Goal: Transaction & Acquisition: Purchase product/service

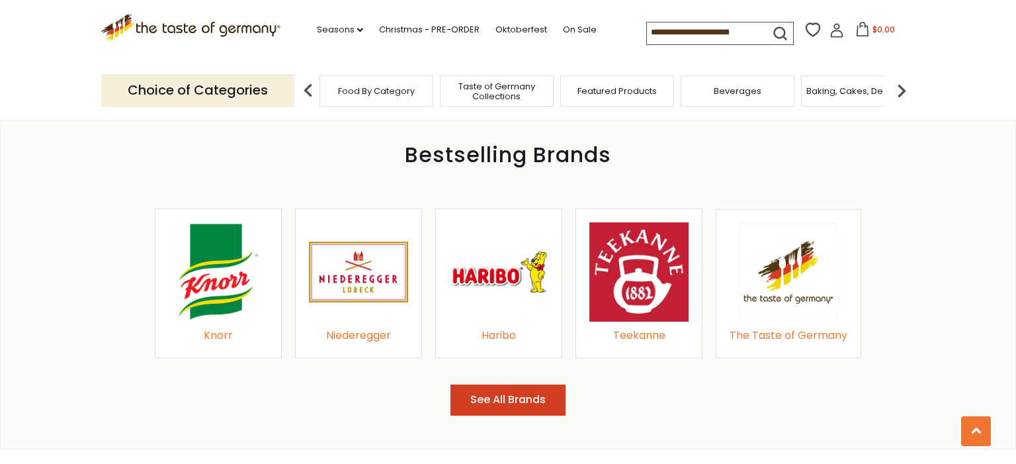
scroll to position [1501, 0]
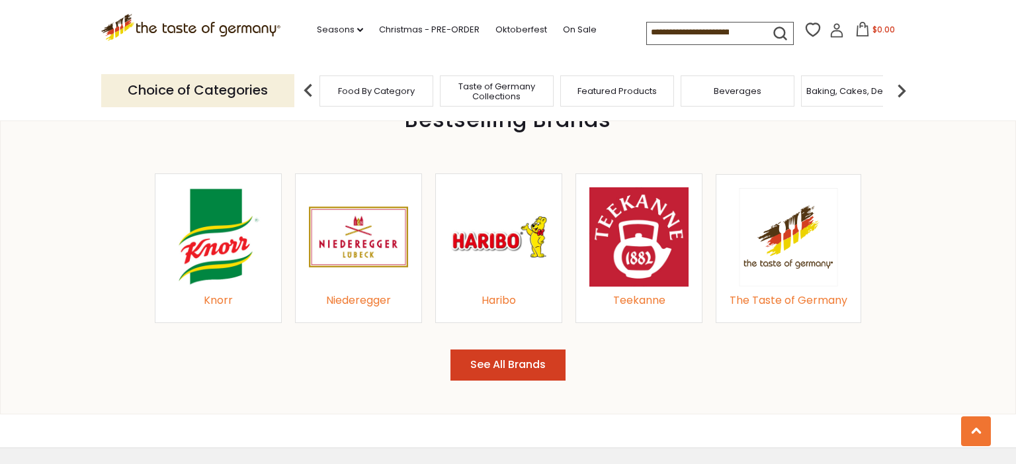
click at [517, 360] on button "See All Brands" at bounding box center [507, 364] width 115 height 31
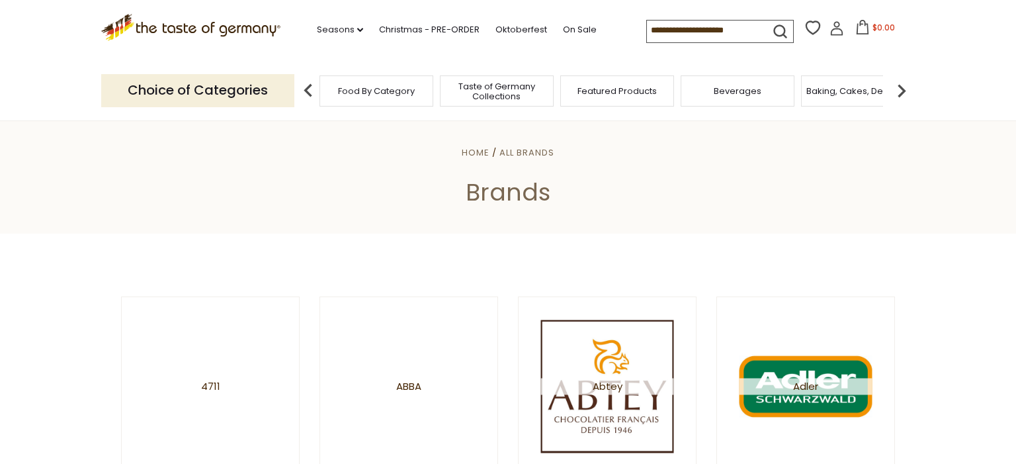
click at [380, 90] on span "Food By Category" at bounding box center [376, 91] width 77 height 10
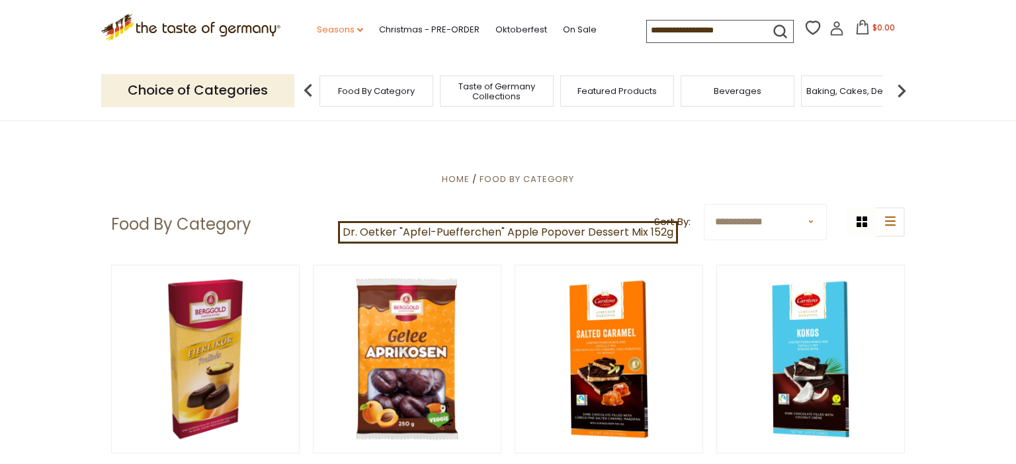
click at [320, 26] on link "Seasons dropdown_arrow" at bounding box center [340, 29] width 46 height 15
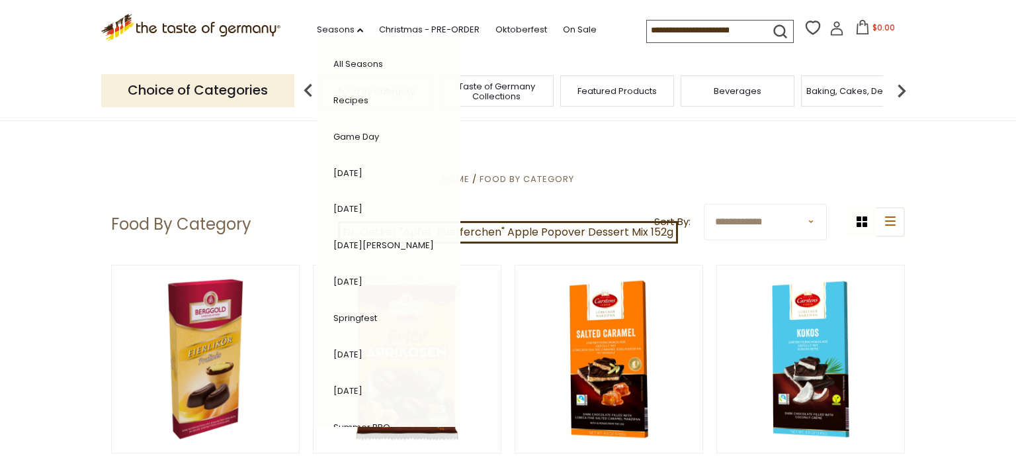
click at [333, 313] on link "Springfest" at bounding box center [355, 317] width 44 height 13
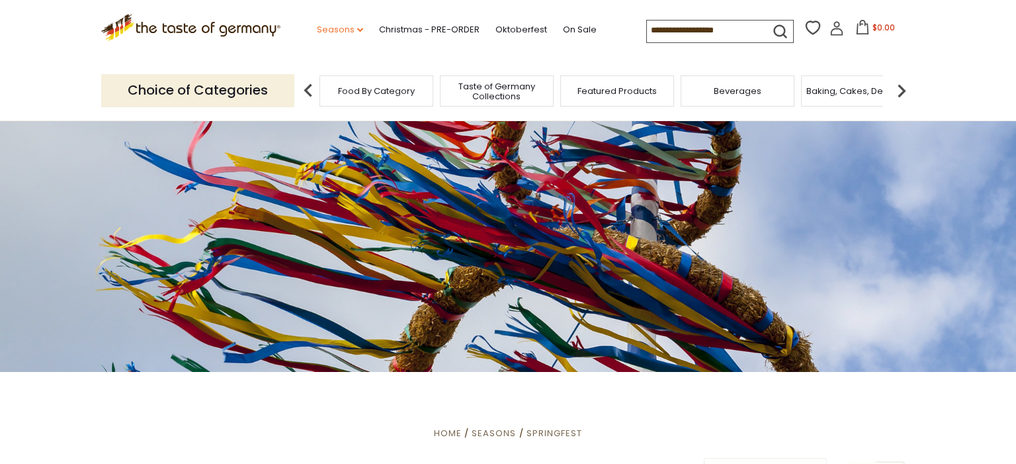
click at [319, 25] on link "Seasons dropdown_arrow" at bounding box center [340, 29] width 46 height 15
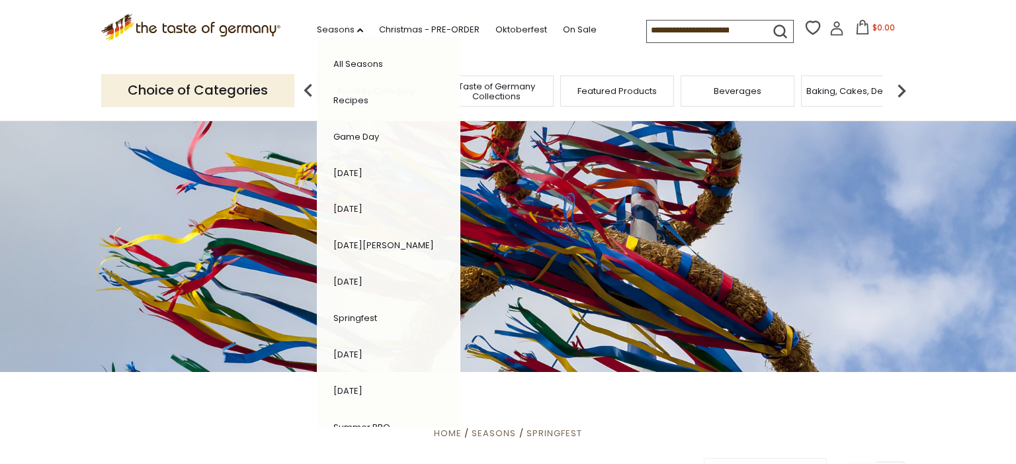
click at [333, 96] on link "Recipes" at bounding box center [350, 100] width 35 height 13
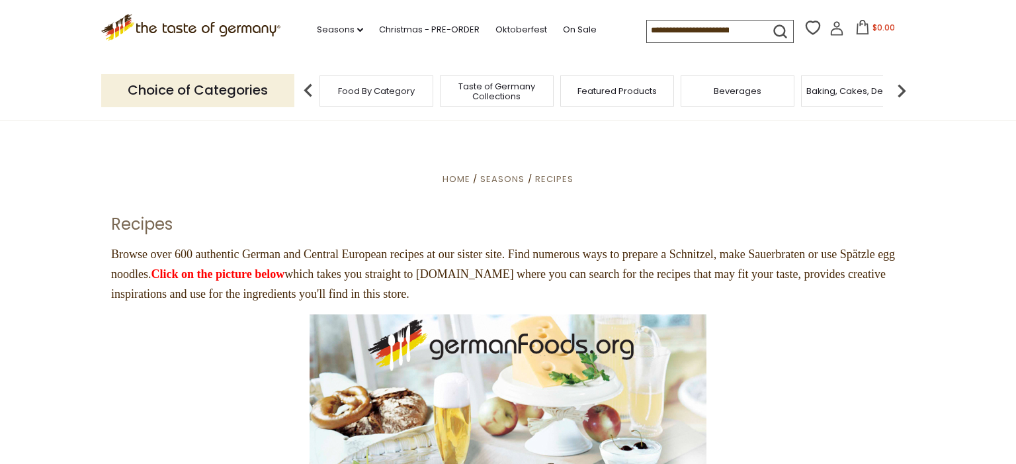
click at [597, 89] on span "Featured Products" at bounding box center [616, 91] width 79 height 10
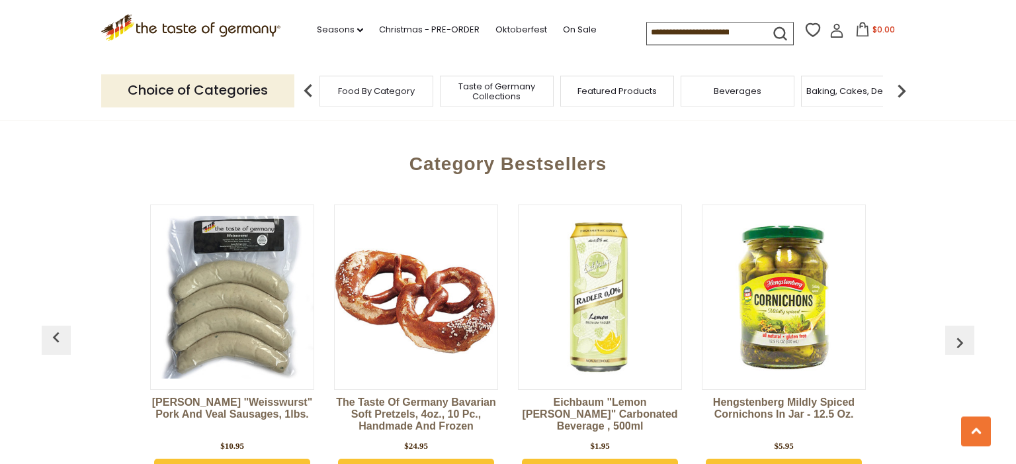
scroll to position [1484, 0]
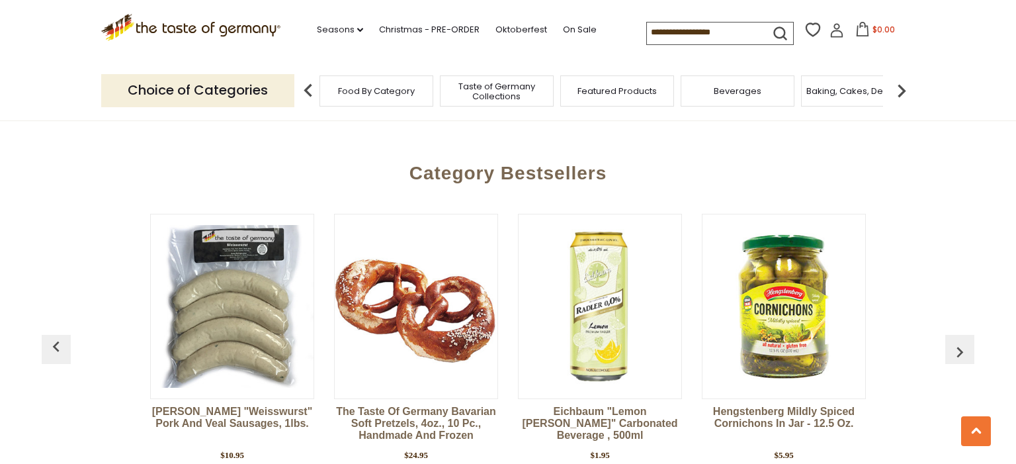
click at [961, 341] on img "button" at bounding box center [959, 351] width 21 height 21
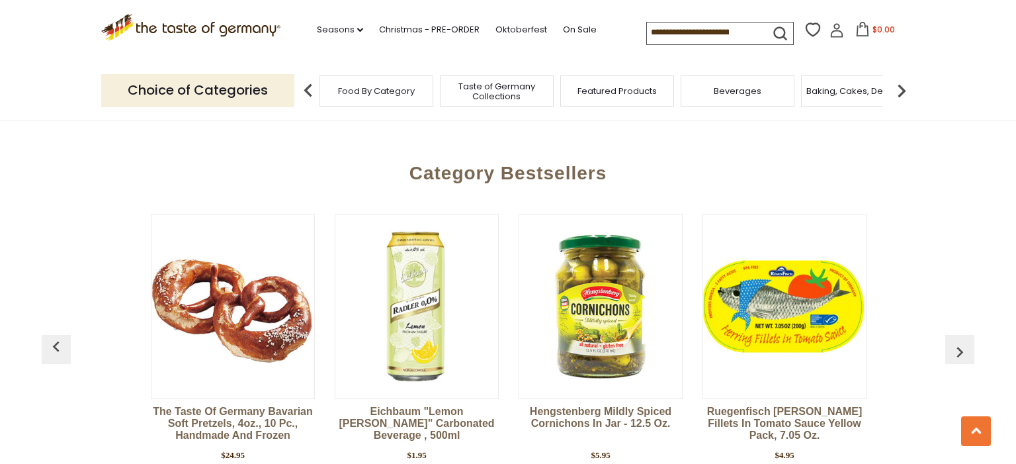
scroll to position [0, 184]
click at [961, 341] on img "button" at bounding box center [959, 351] width 21 height 21
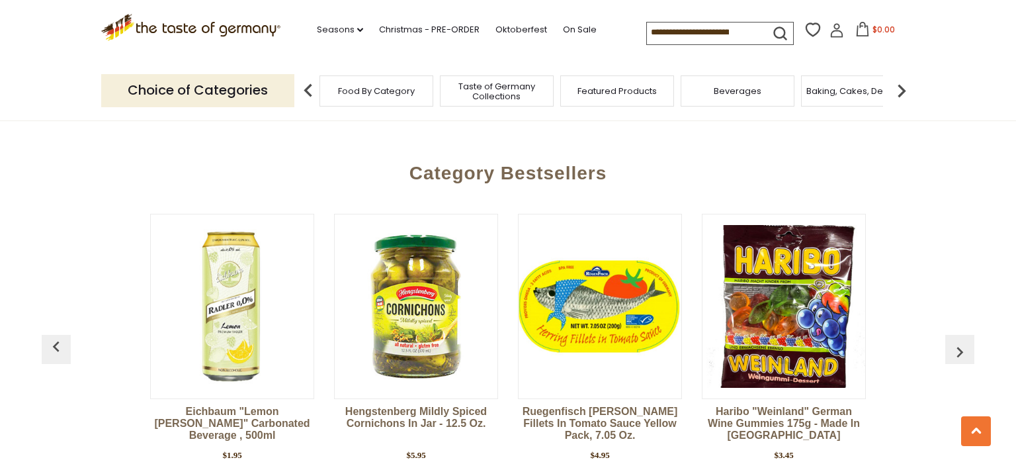
scroll to position [0, 368]
click at [961, 341] on img "button" at bounding box center [959, 351] width 21 height 21
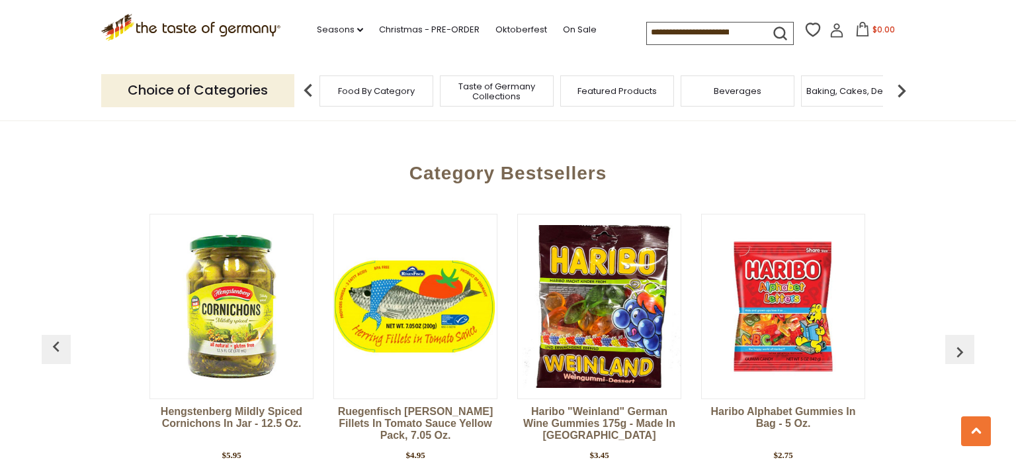
click at [961, 341] on img "button" at bounding box center [959, 351] width 21 height 21
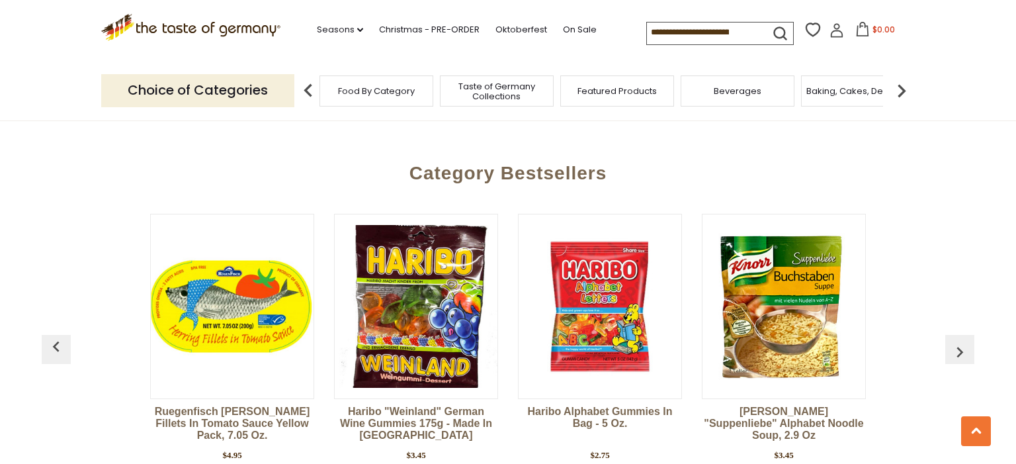
click at [961, 341] on img "button" at bounding box center [959, 351] width 21 height 21
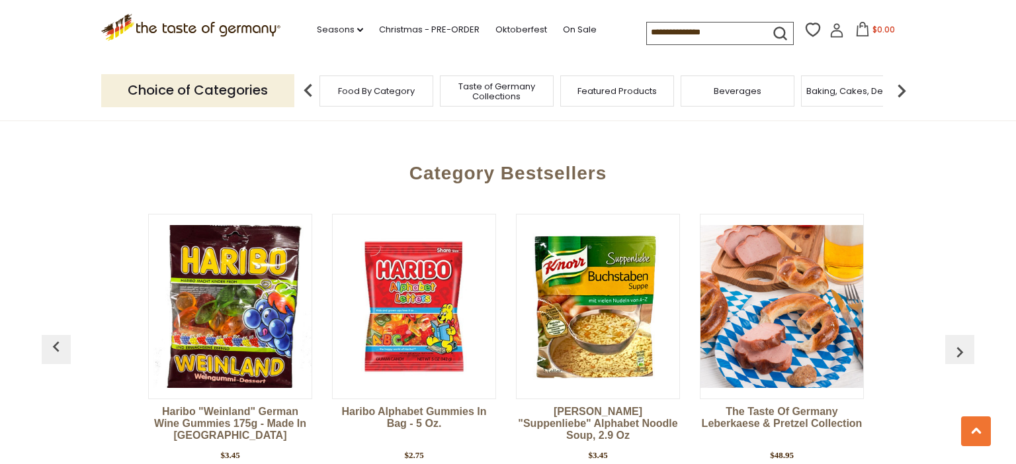
click at [961, 341] on img "button" at bounding box center [959, 351] width 21 height 21
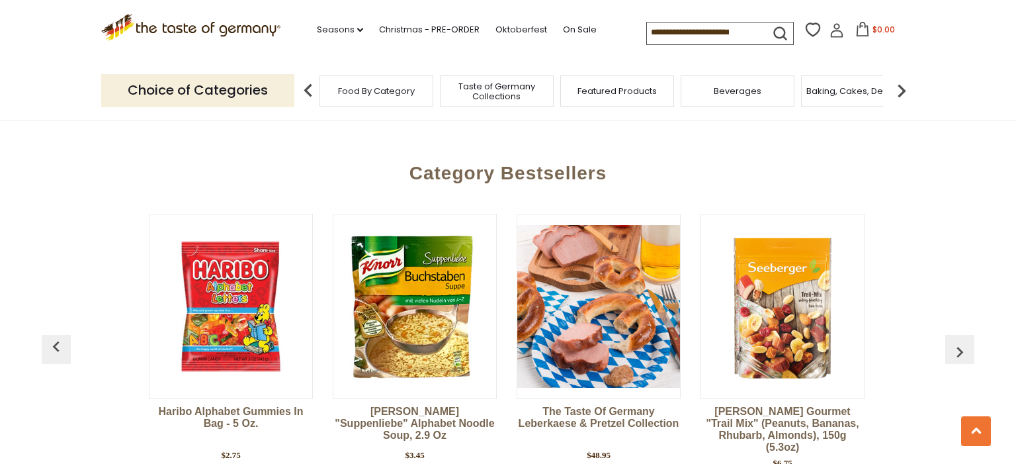
click at [961, 341] on img "button" at bounding box center [959, 351] width 21 height 21
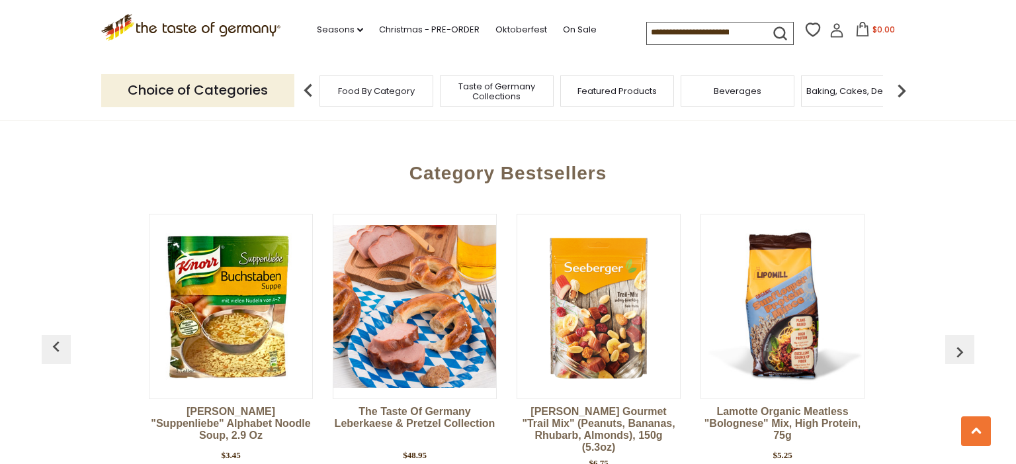
click at [961, 341] on img "button" at bounding box center [959, 351] width 21 height 21
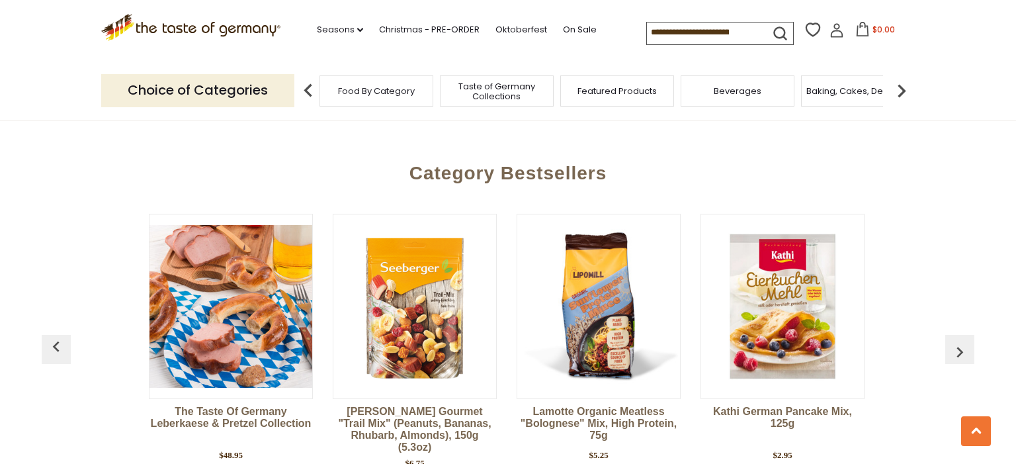
click at [961, 341] on img "button" at bounding box center [959, 351] width 21 height 21
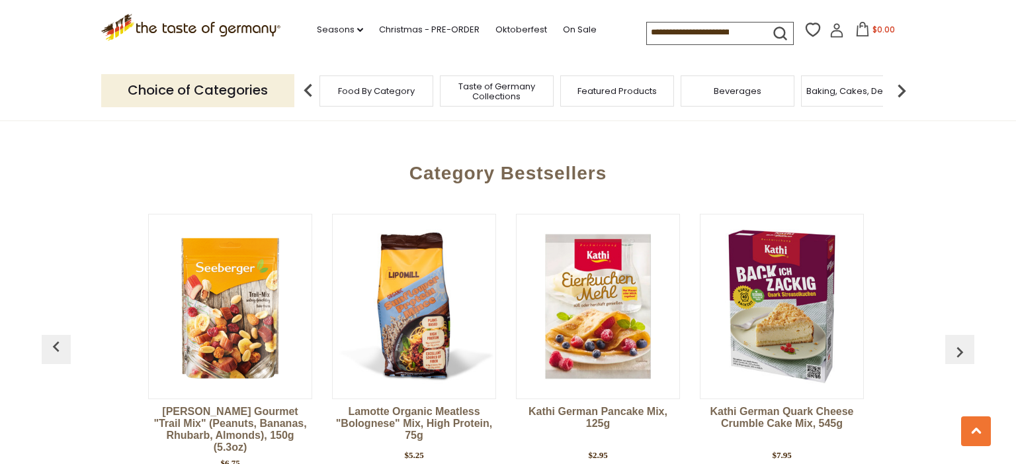
click at [961, 341] on img "button" at bounding box center [959, 351] width 21 height 21
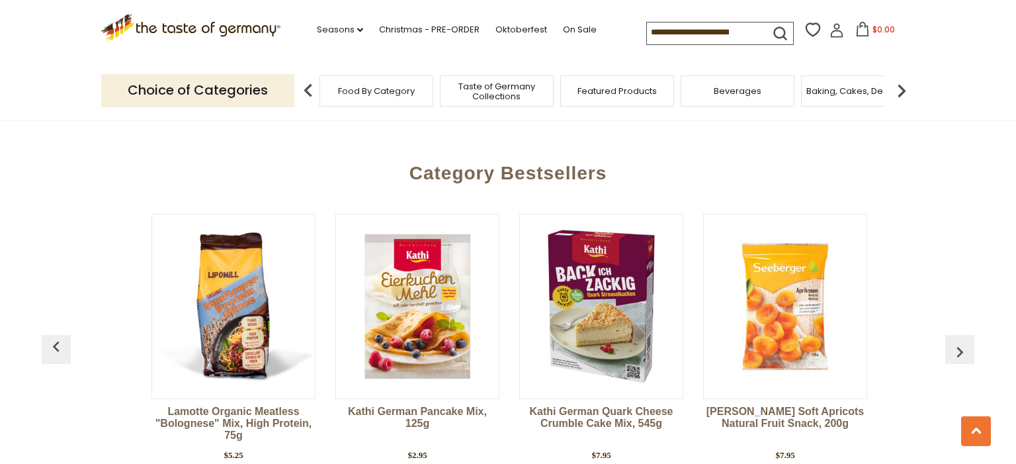
scroll to position [0, 1838]
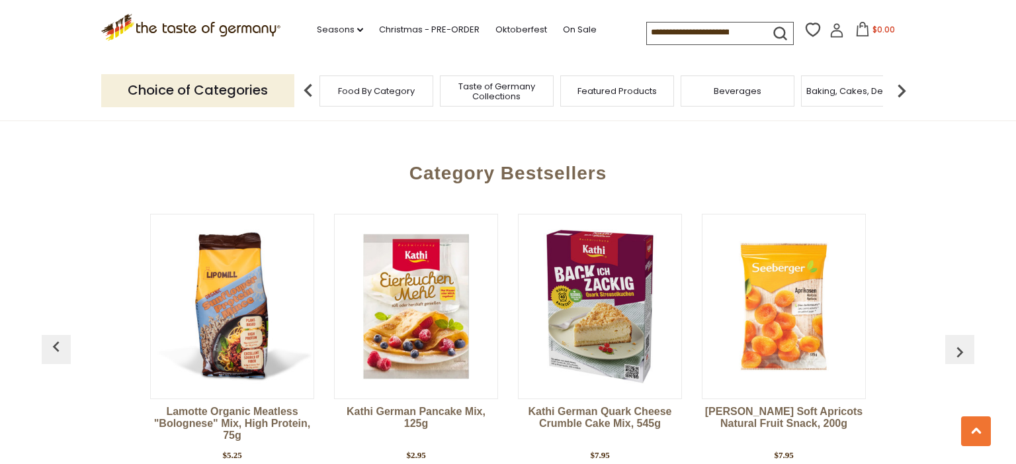
click at [961, 341] on img "button" at bounding box center [959, 351] width 21 height 21
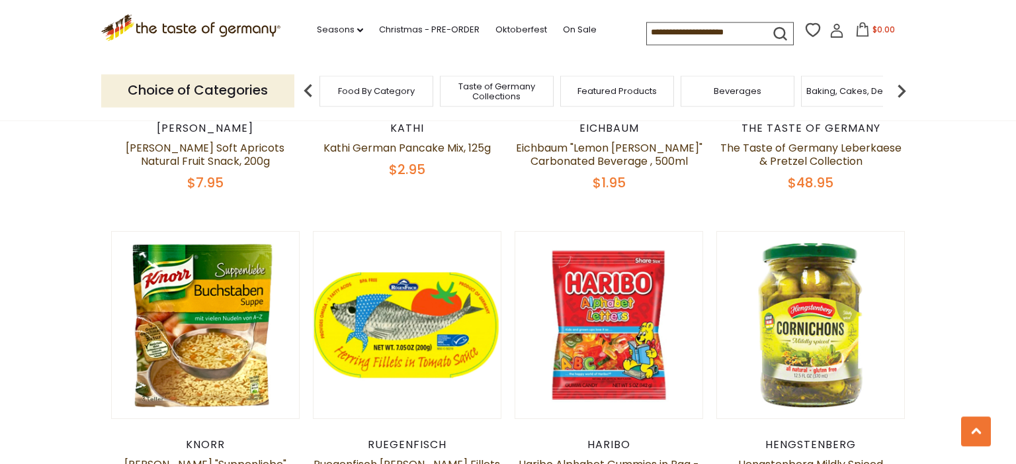
scroll to position [353, 0]
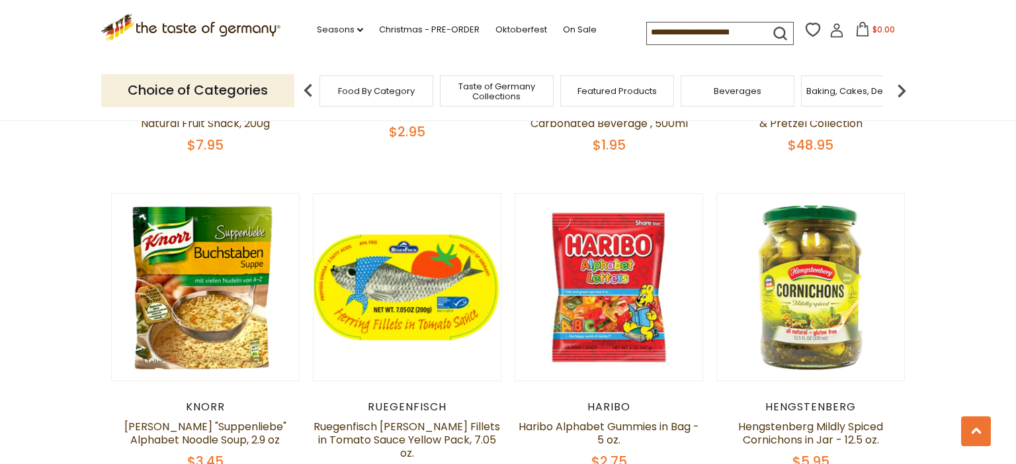
scroll to position [731, 0]
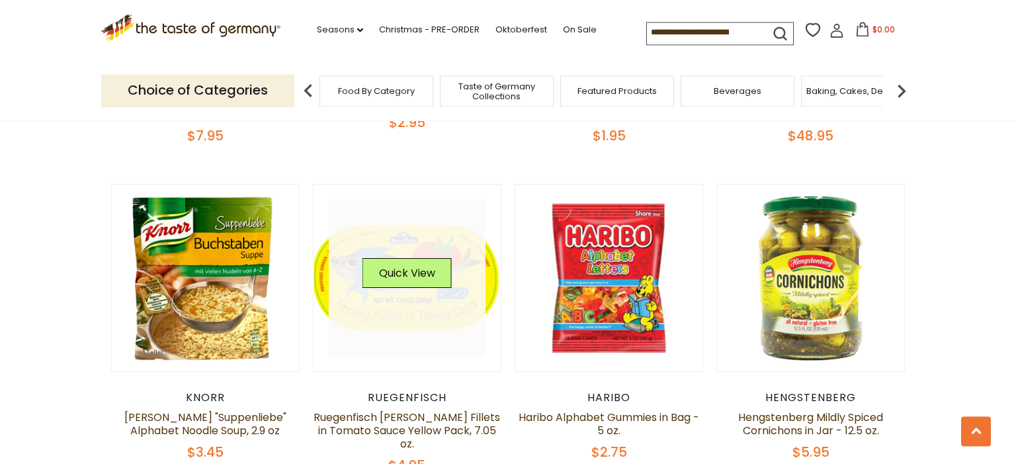
click at [421, 320] on link at bounding box center [407, 277] width 157 height 157
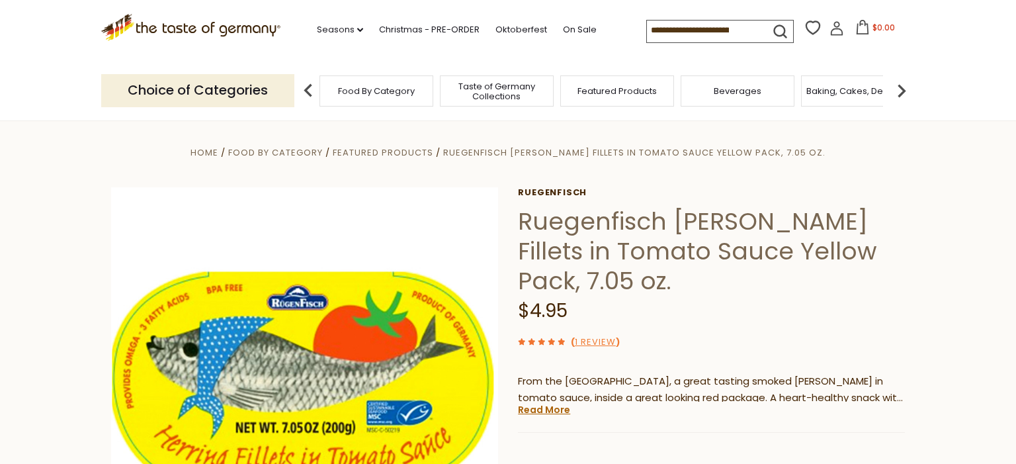
click at [649, 210] on h1 "Ruegenfisch [PERSON_NAME] Fillets in Tomato Sauce Yellow Pack, 7.05 oz." at bounding box center [711, 250] width 387 height 89
drag, startPoint x: 663, startPoint y: 216, endPoint x: 522, endPoint y: 214, distance: 140.2
click at [522, 214] on h1 "Ruegenfisch [PERSON_NAME] Fillets in Tomato Sauce Yellow Pack, 7.05 oz." at bounding box center [711, 250] width 387 height 89
copy h1 "Ruegenfisch"
